Goal: Find contact information: Find contact information

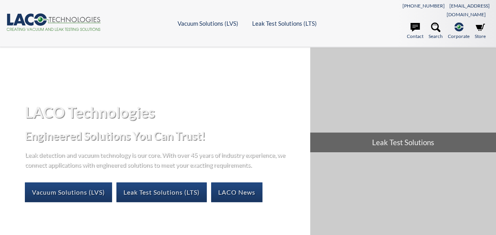
select select "Language Translate Widget"
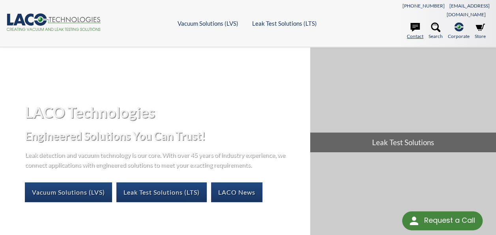
click at [415, 23] on link "Contact" at bounding box center [415, 31] width 17 height 17
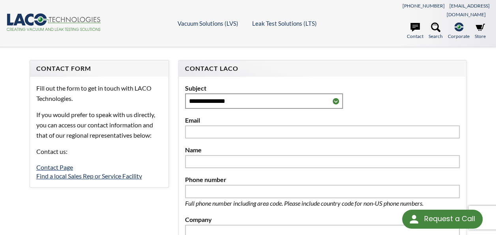
select select "Language Translate Widget"
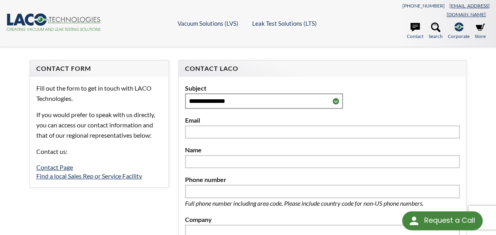
click at [451, 6] on link "[EMAIL_ADDRESS][DOMAIN_NAME]" at bounding box center [468, 10] width 43 height 15
click at [374, 64] on h4 "Contact LACO" at bounding box center [322, 68] width 275 height 8
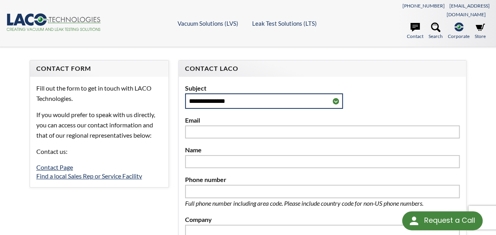
click at [334, 93] on select "**********" at bounding box center [264, 100] width 158 height 15
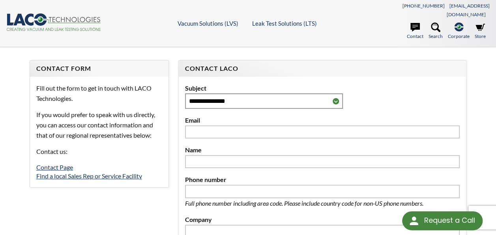
click at [317, 64] on div "Contact LACO" at bounding box center [322, 68] width 287 height 16
